Goal: Transaction & Acquisition: Purchase product/service

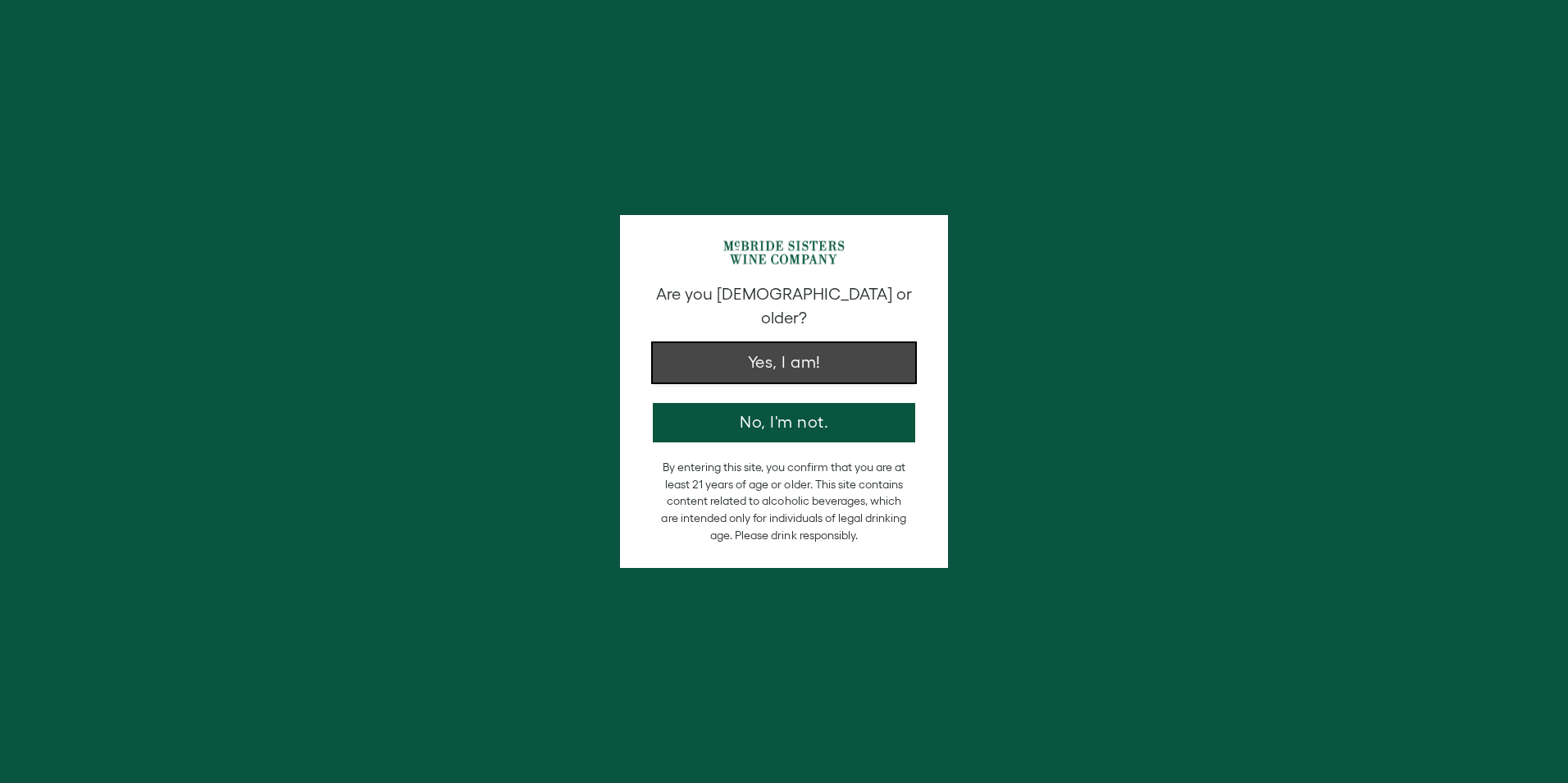
click at [778, 343] on button "Yes, I am!" at bounding box center [784, 363] width 263 height 40
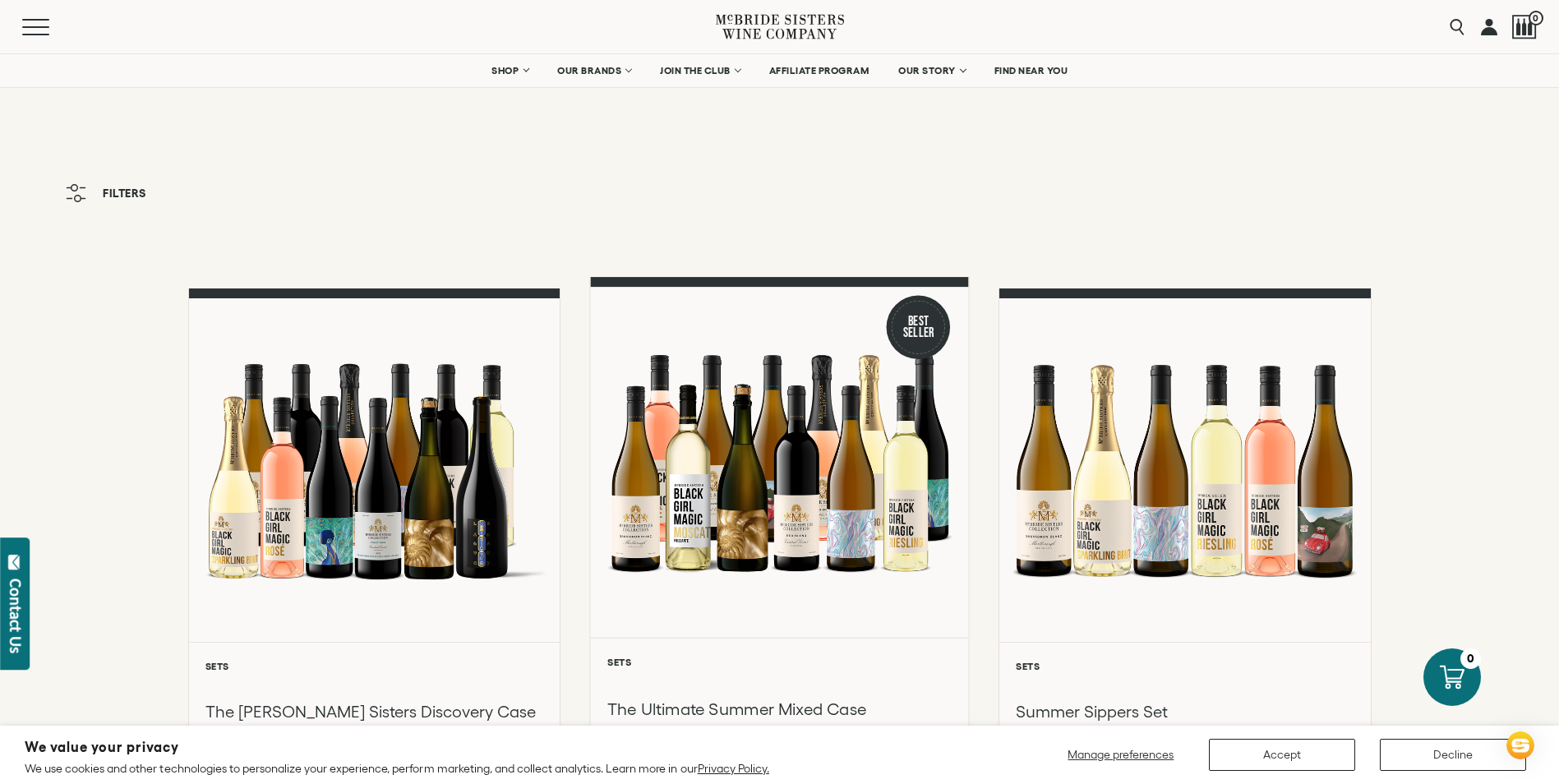
scroll to position [164, 0]
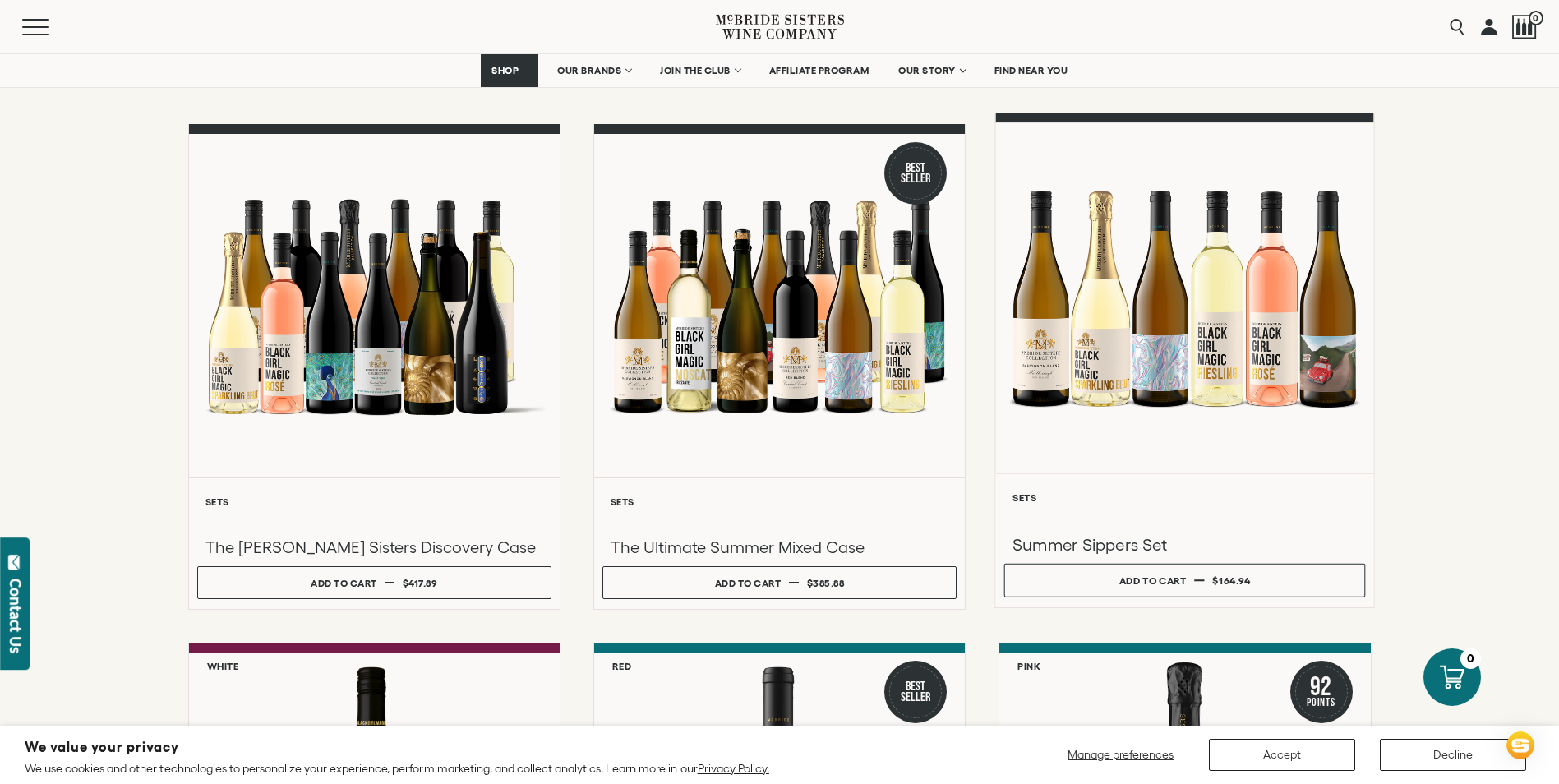
click at [1340, 369] on div at bounding box center [1185, 297] width 378 height 350
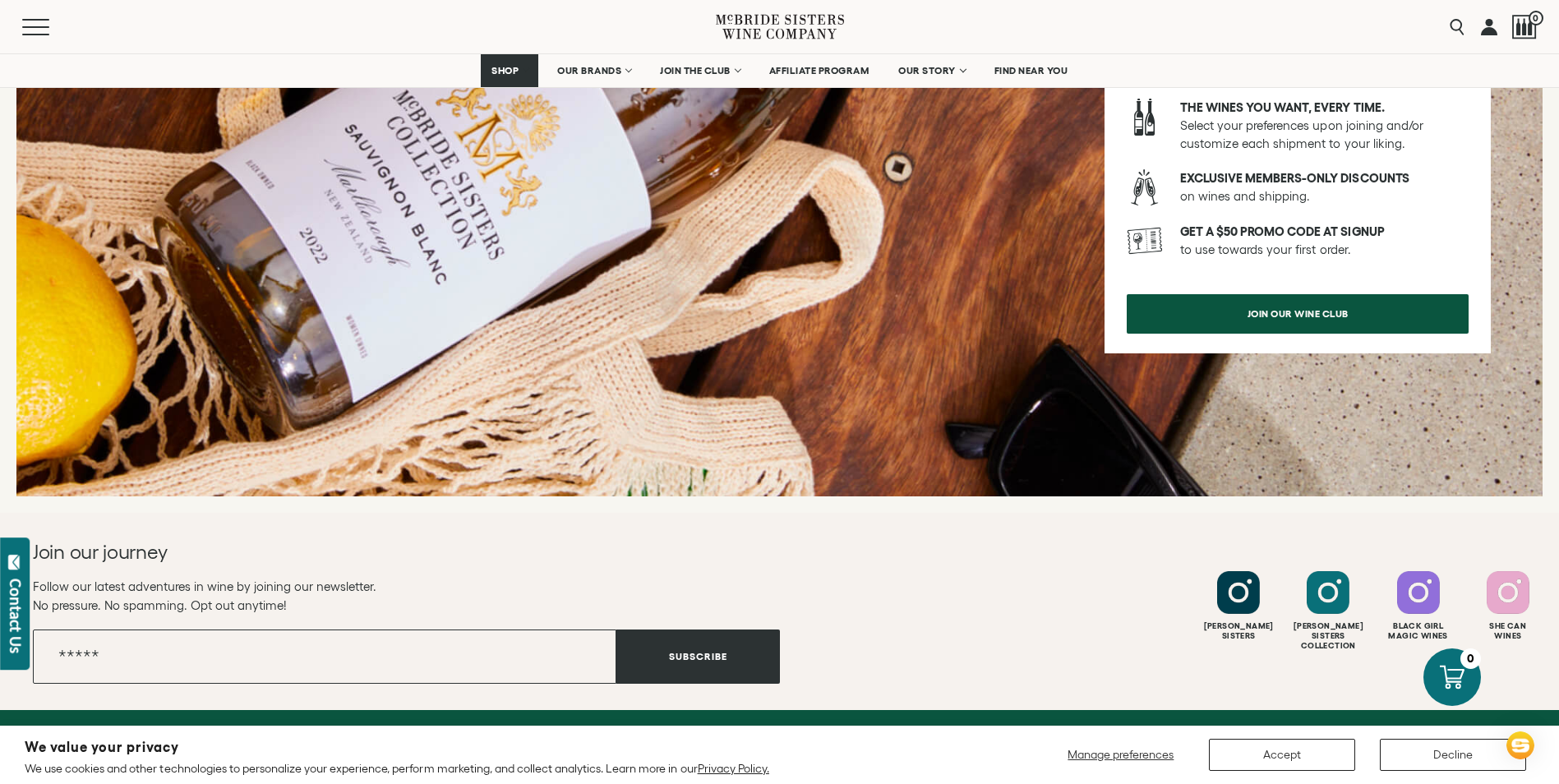
scroll to position [2218, 0]
